Goal: Manage account settings

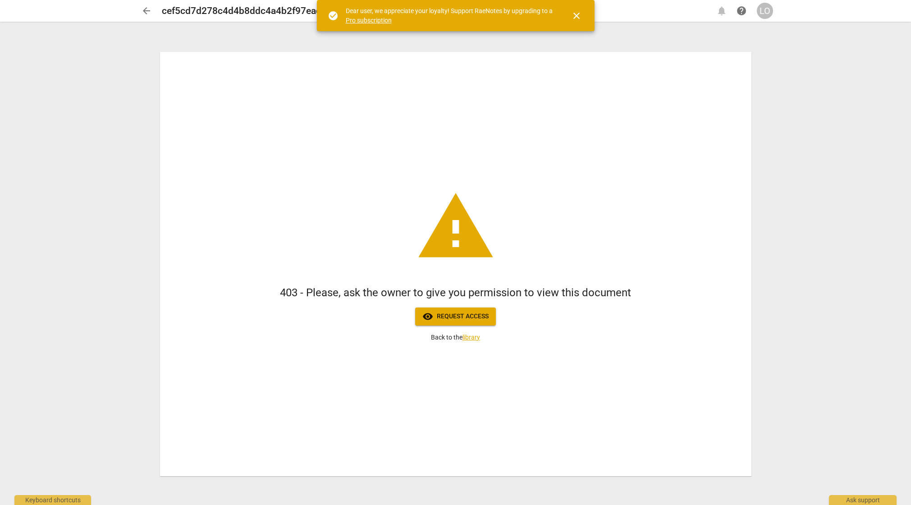
click at [762, 11] on div "LO" at bounding box center [765, 11] width 16 height 16
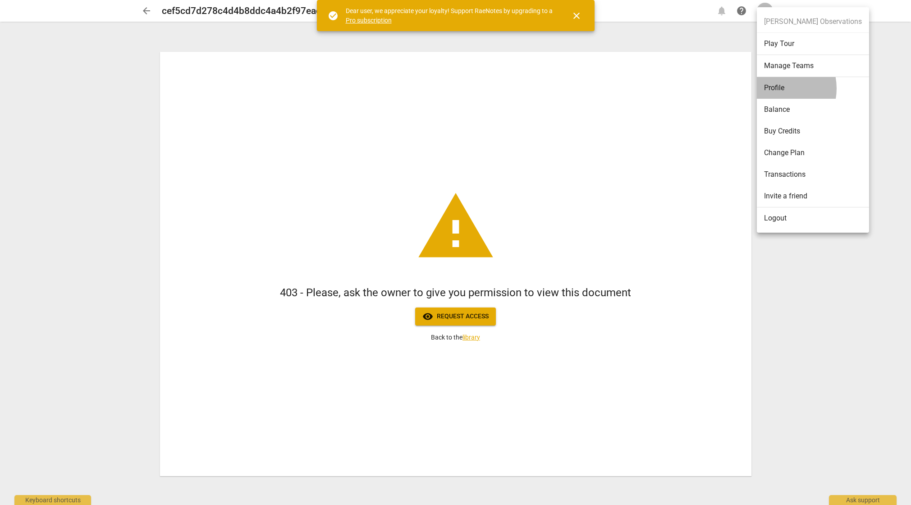
click at [777, 88] on li "Profile" at bounding box center [813, 88] width 112 height 22
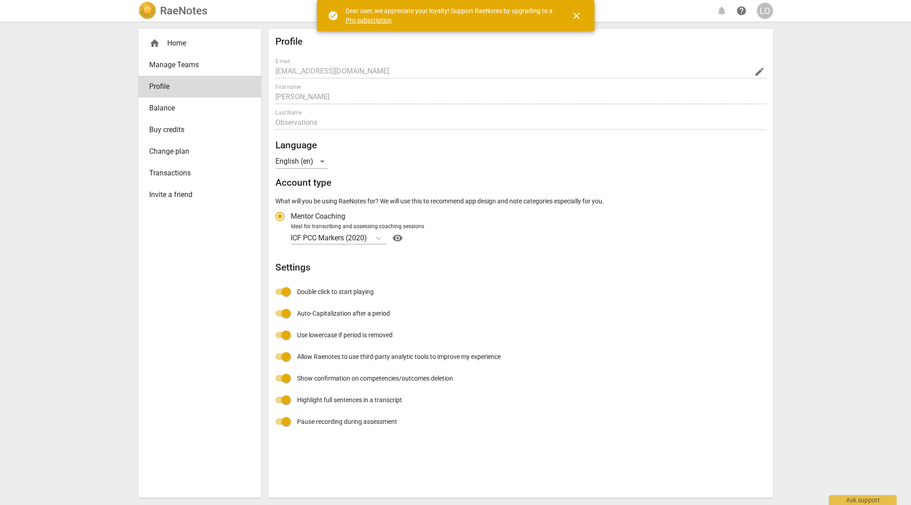
radio input "false"
click at [763, 11] on div "LO" at bounding box center [765, 11] width 16 height 16
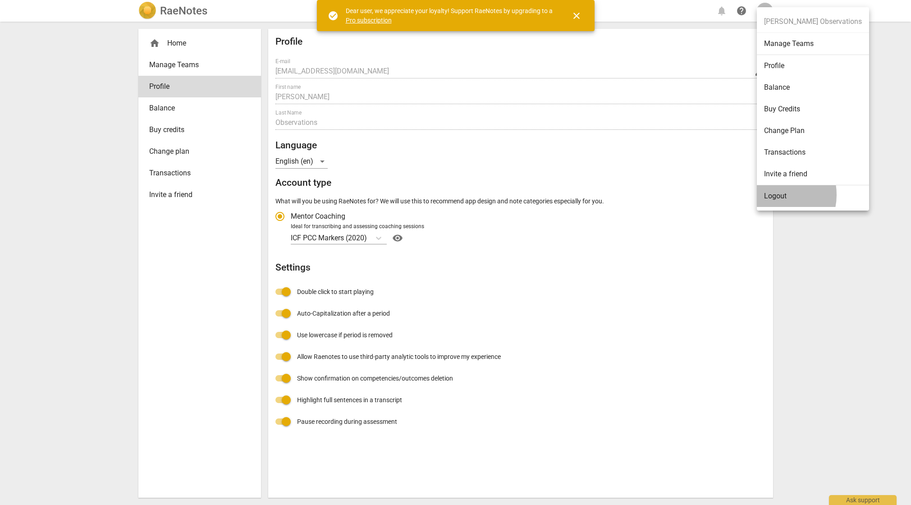
click at [773, 194] on li "Logout" at bounding box center [813, 196] width 112 height 22
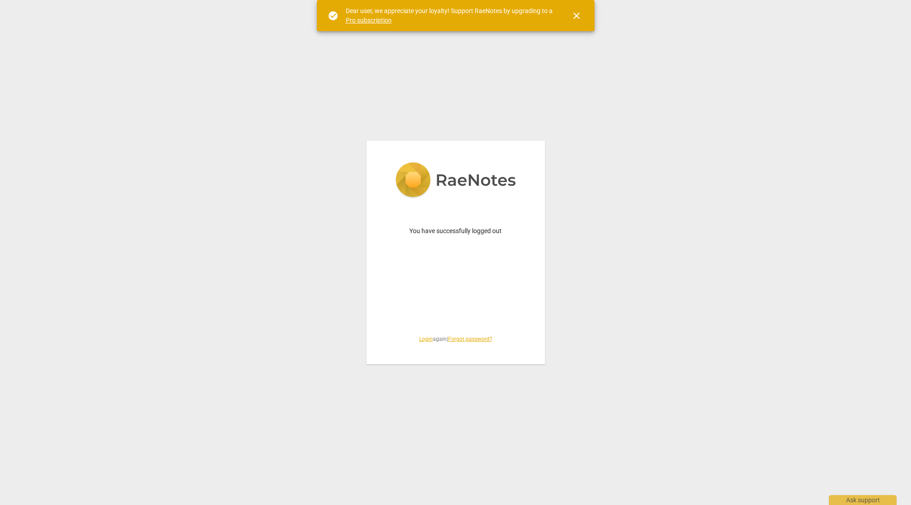
drag, startPoint x: 576, startPoint y: 15, endPoint x: 572, endPoint y: 37, distance: 22.8
click at [576, 15] on span "close" at bounding box center [576, 15] width 11 height 11
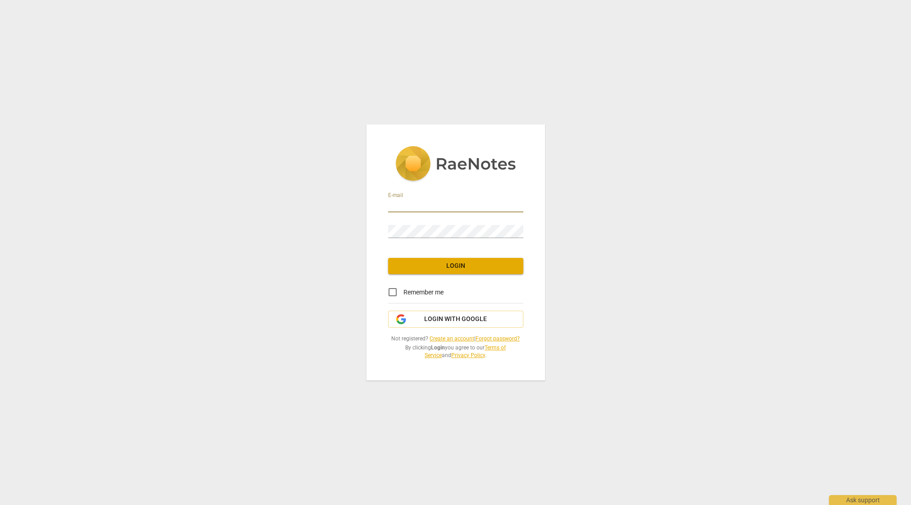
type input "bbstith608@gmail.com"
click at [428, 317] on span "Login with Google" at bounding box center [455, 319] width 63 height 9
